Goal: Learn about a topic: Learn about a topic

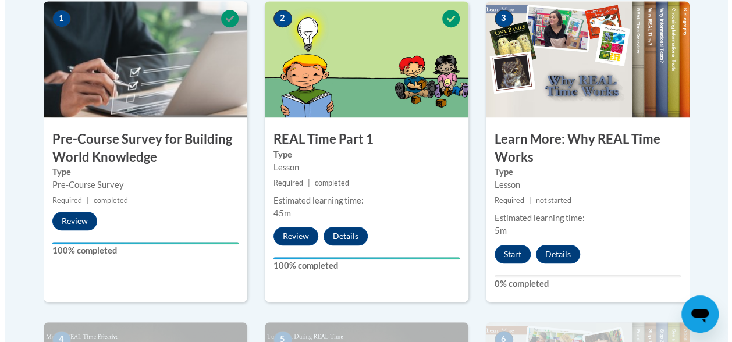
scroll to position [396, 0]
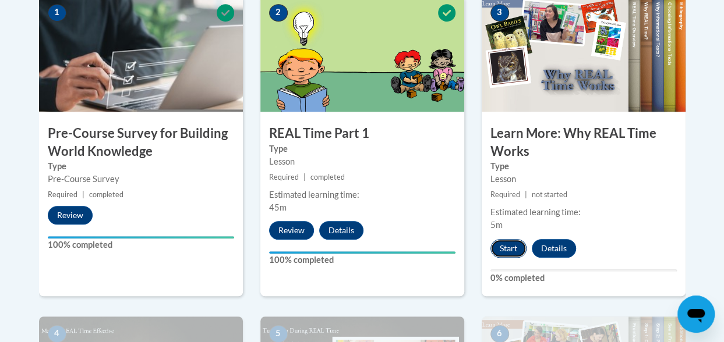
click at [511, 253] on button "Start" at bounding box center [508, 248] width 36 height 19
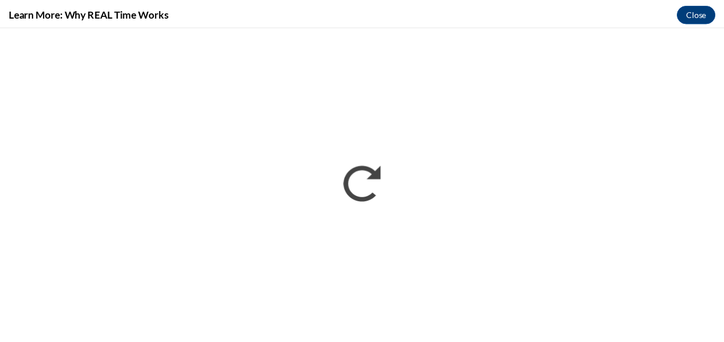
scroll to position [0, 0]
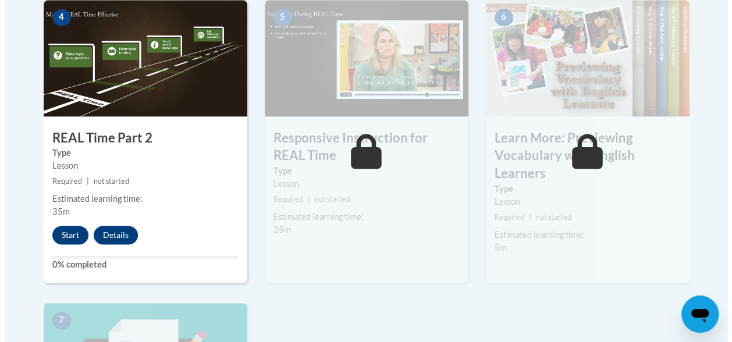
scroll to position [713, 0]
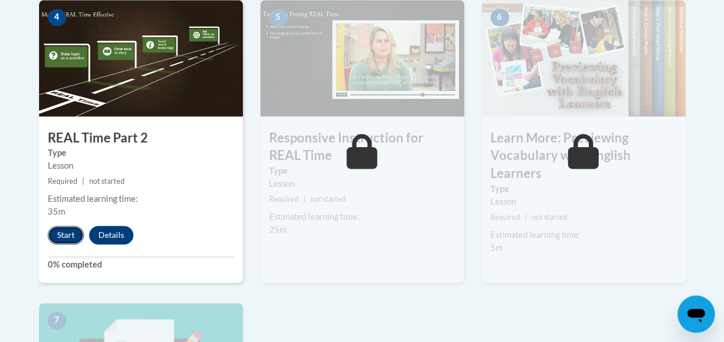
click at [62, 233] on button "Start" at bounding box center [66, 235] width 36 height 19
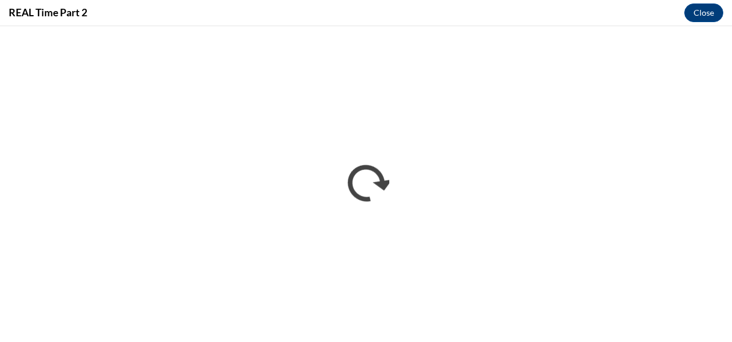
scroll to position [0, 0]
